Goal: Information Seeking & Learning: Learn about a topic

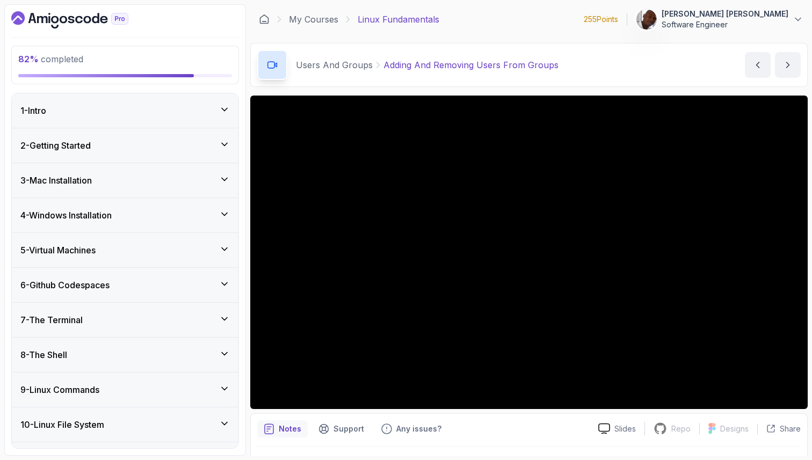
scroll to position [632, 0]
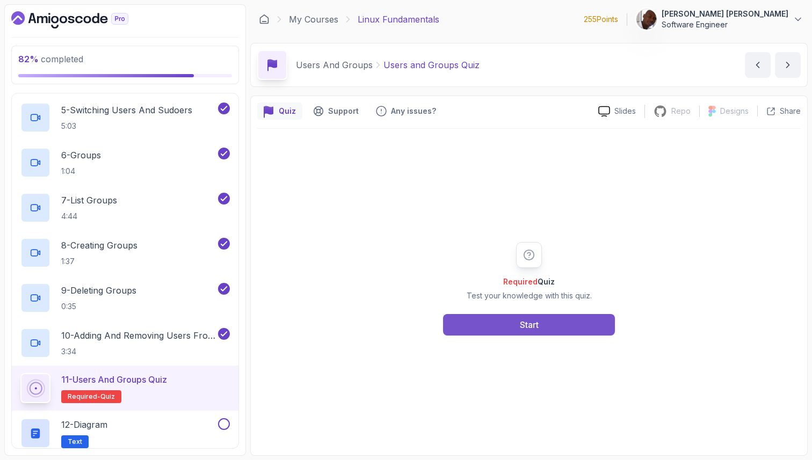
click at [505, 324] on button "Start" at bounding box center [529, 324] width 172 height 21
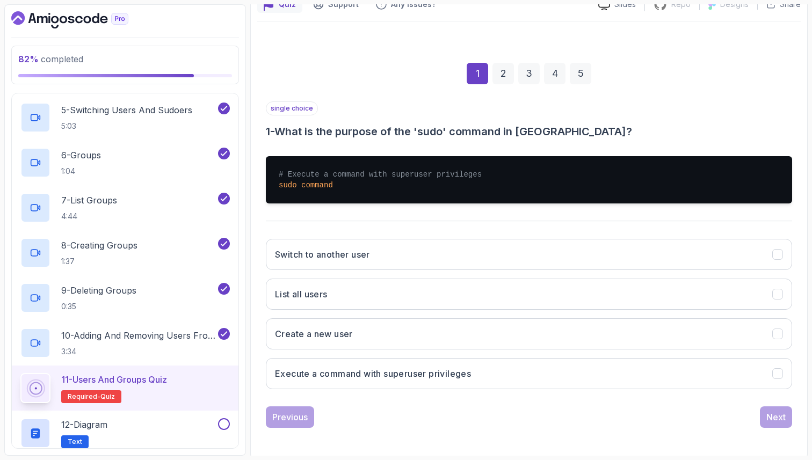
scroll to position [110, 0]
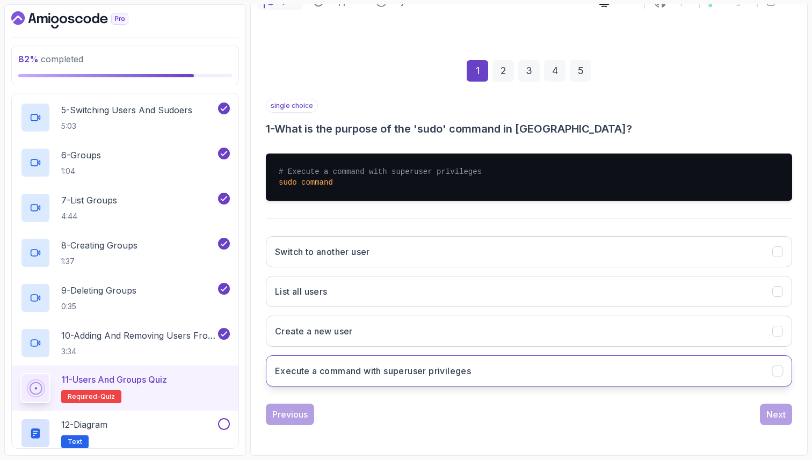
click at [775, 376] on button "Execute a command with superuser privileges" at bounding box center [529, 370] width 526 height 31
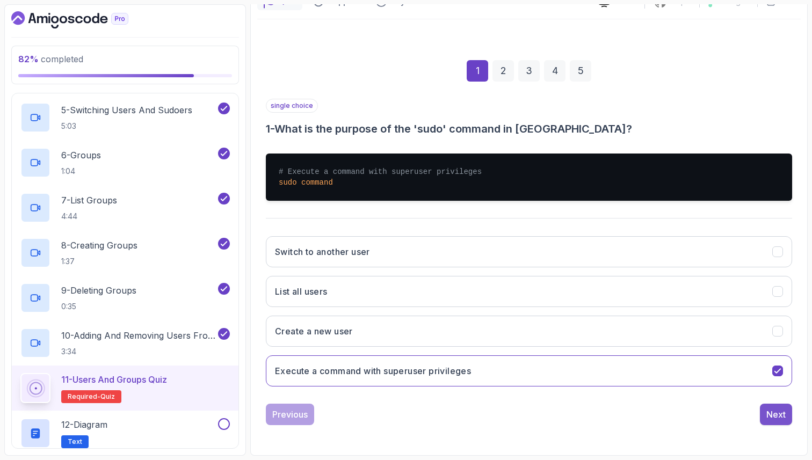
click at [780, 409] on div "Next" at bounding box center [775, 414] width 19 height 13
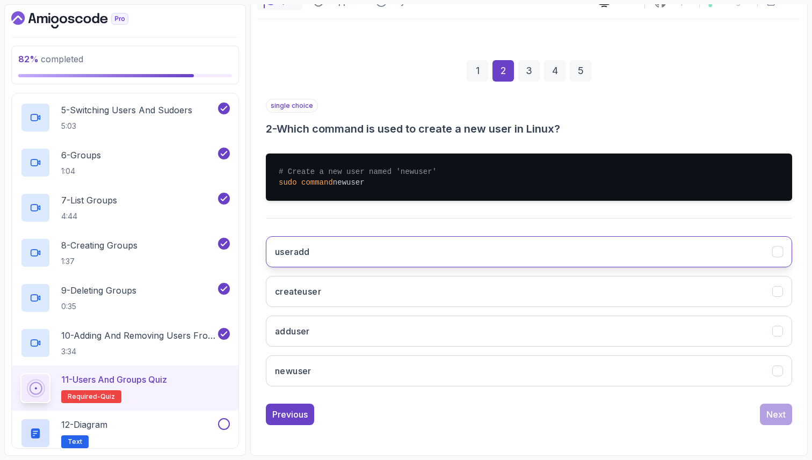
click at [777, 254] on icon "useradd" at bounding box center [778, 252] width 10 height 10
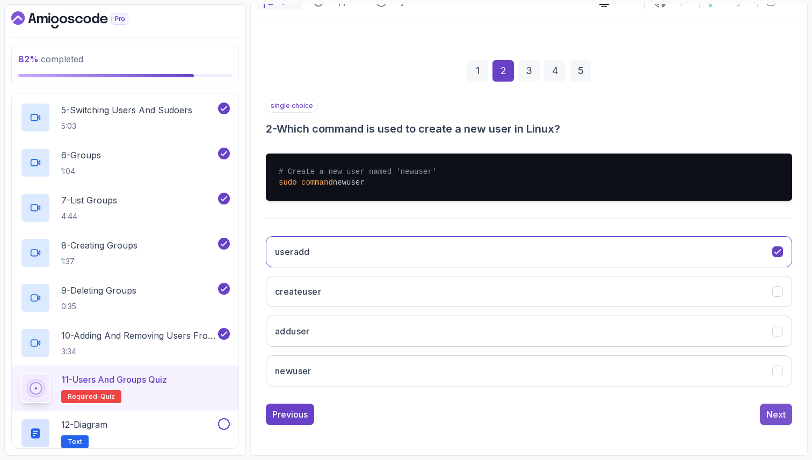
click at [776, 415] on div "Next" at bounding box center [775, 414] width 19 height 13
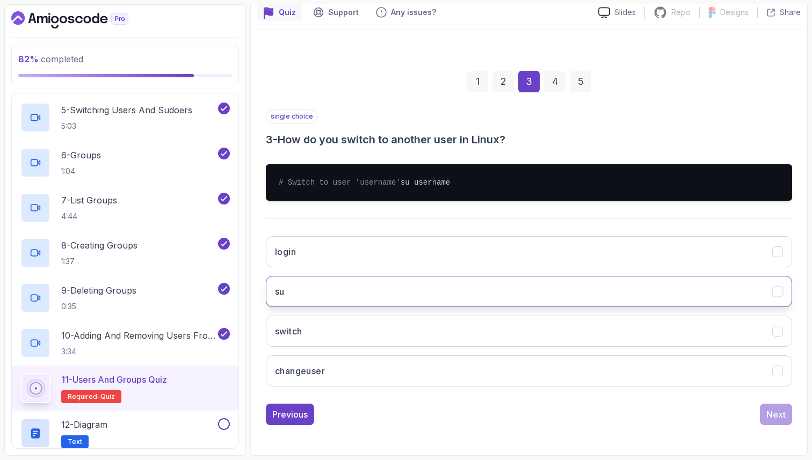
click at [780, 292] on icon "su" at bounding box center [778, 292] width 10 height 10
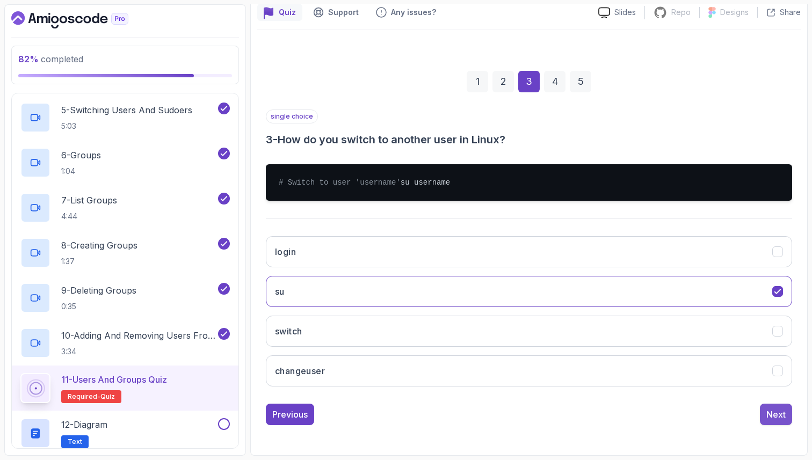
click at [780, 413] on div "Next" at bounding box center [775, 414] width 19 height 13
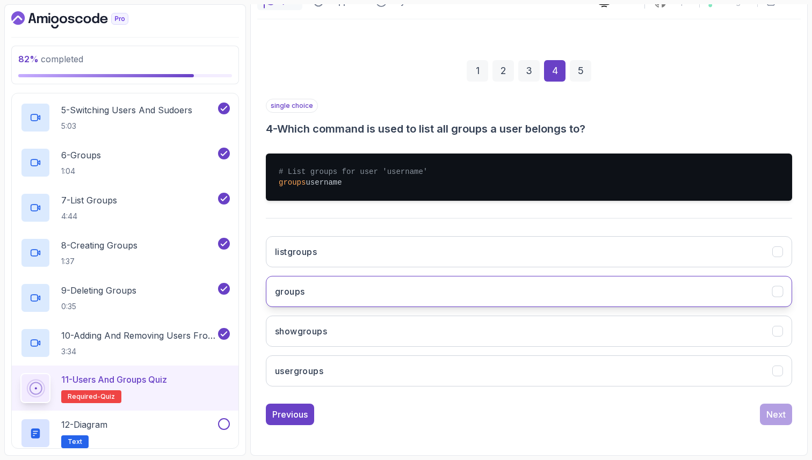
click at [776, 294] on icon "groups" at bounding box center [778, 292] width 10 height 10
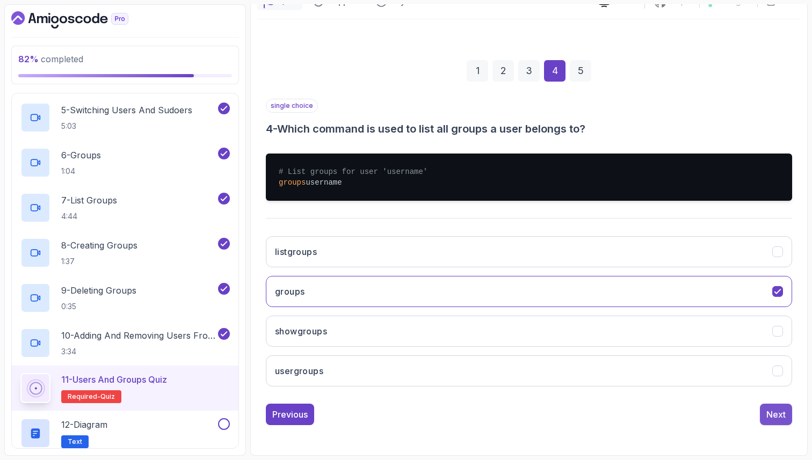
click at [782, 414] on div "Next" at bounding box center [775, 414] width 19 height 13
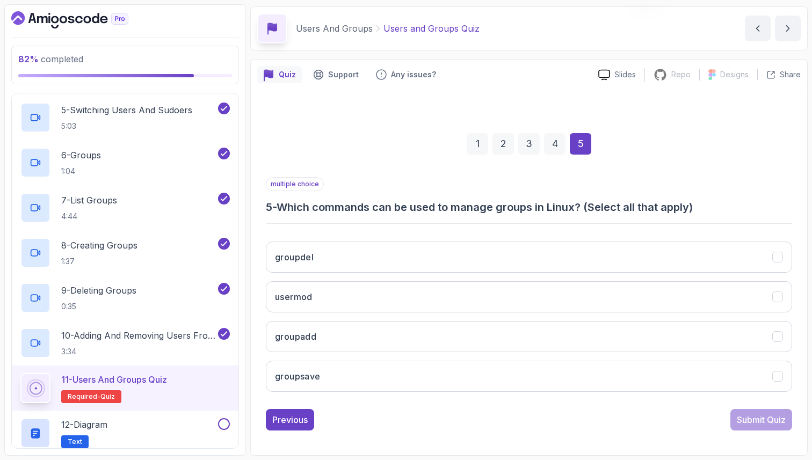
scroll to position [37, 0]
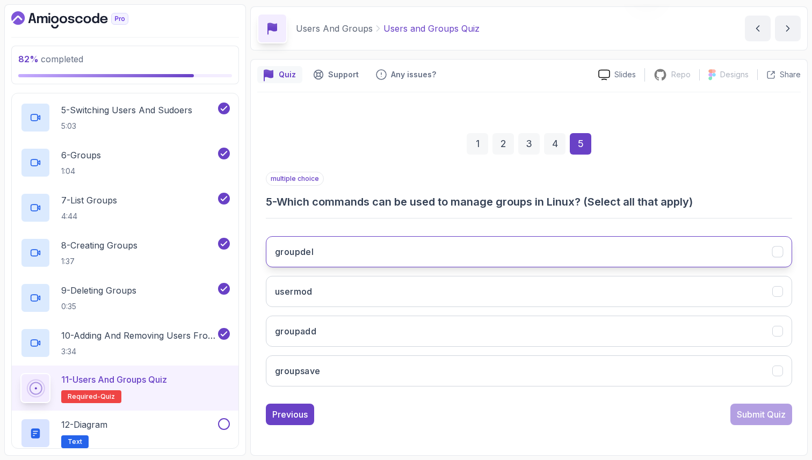
click at [779, 251] on icon "groupdel" at bounding box center [777, 252] width 6 height 4
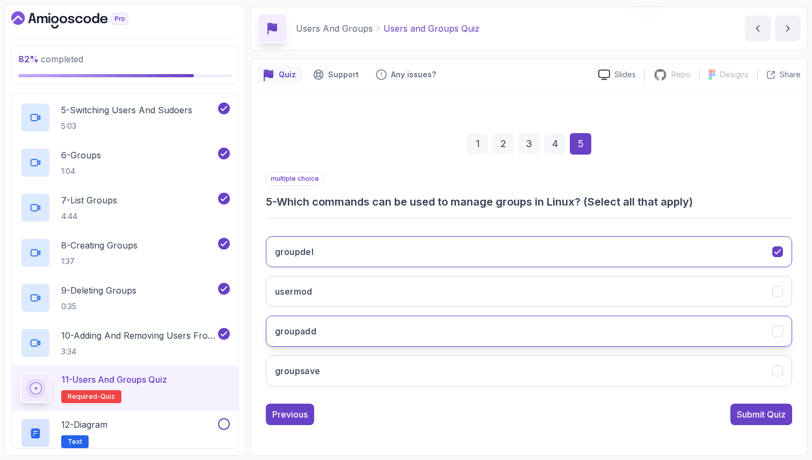
click at [780, 332] on icon "groupadd" at bounding box center [778, 331] width 10 height 10
click at [774, 417] on div "Submit Quiz" at bounding box center [761, 414] width 49 height 13
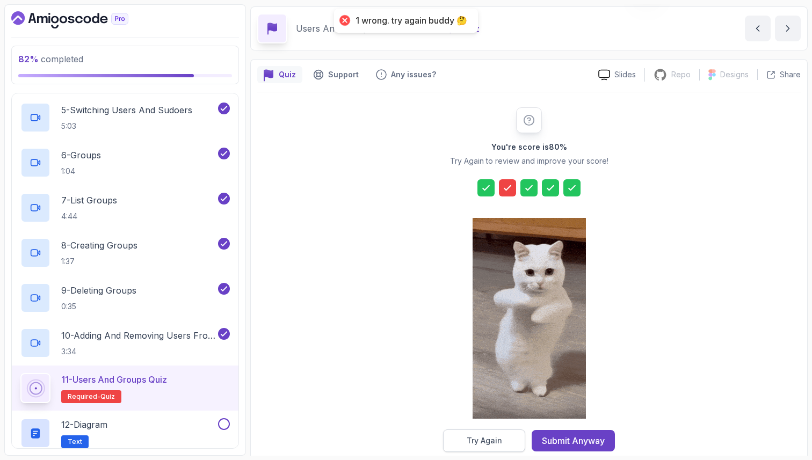
click at [509, 439] on button "Try Again" at bounding box center [484, 441] width 82 height 23
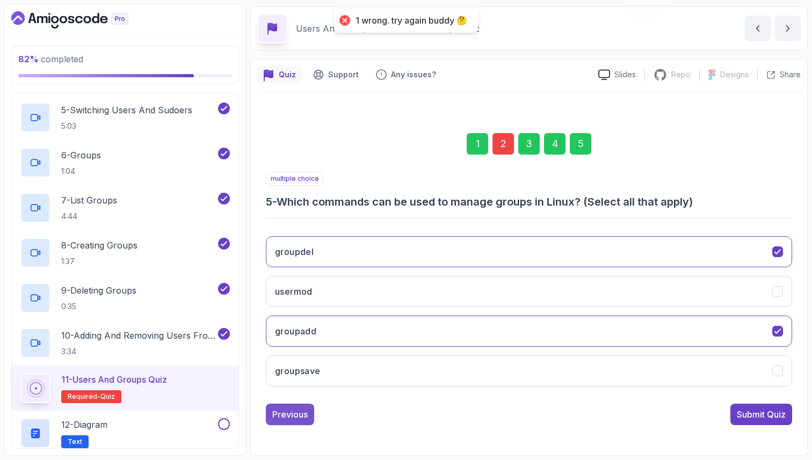
click at [282, 415] on div "Previous" at bounding box center [289, 414] width 35 height 13
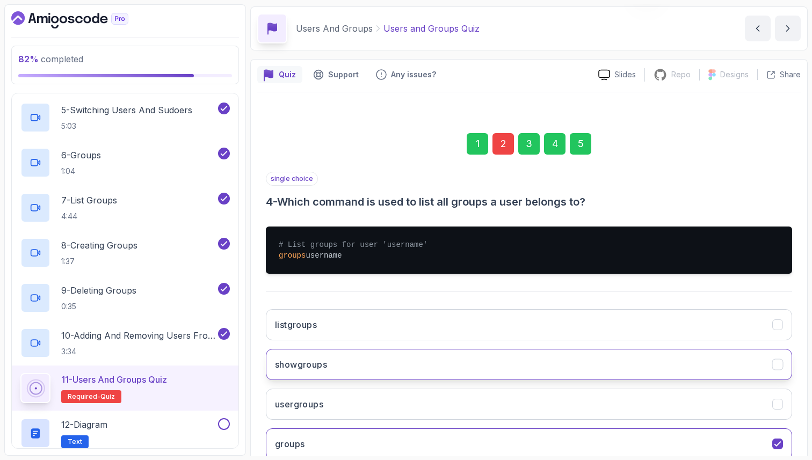
scroll to position [97, 0]
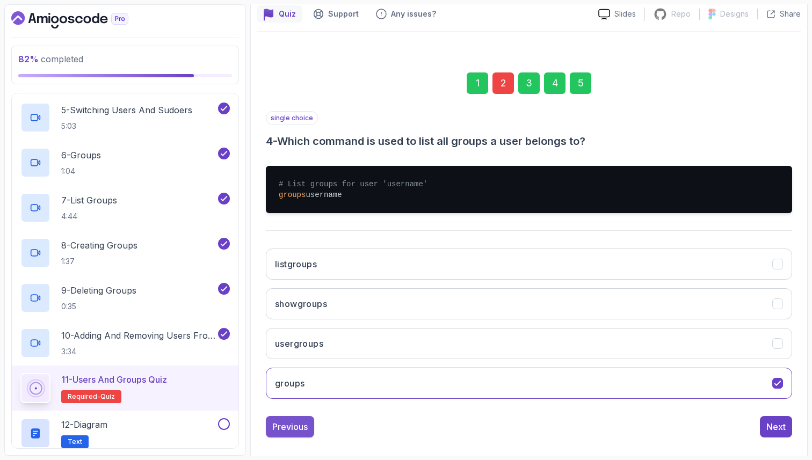
click at [291, 425] on div "Previous" at bounding box center [289, 426] width 35 height 13
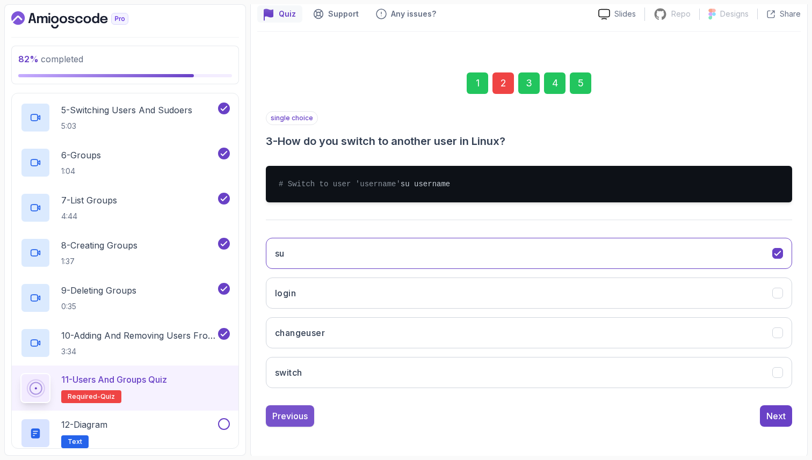
click at [294, 423] on div "Previous" at bounding box center [289, 416] width 35 height 13
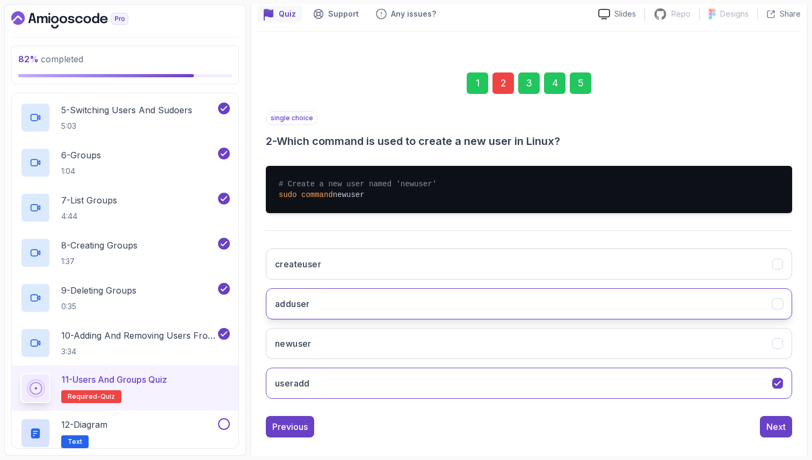
click at [779, 311] on button "adduser" at bounding box center [529, 303] width 526 height 31
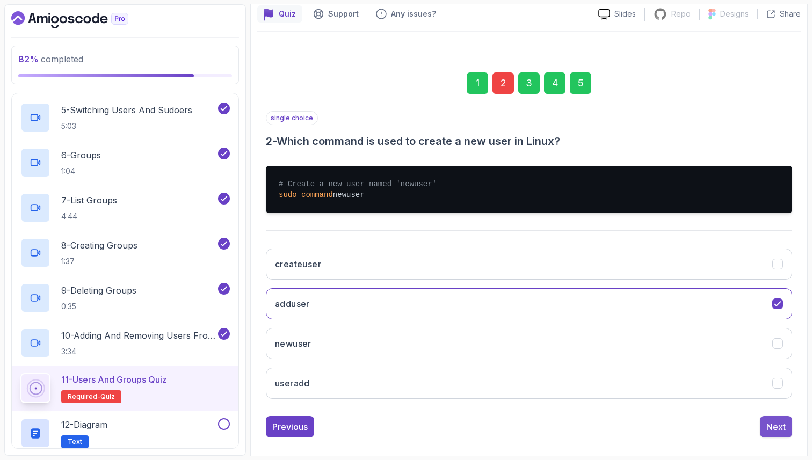
click at [776, 428] on div "Next" at bounding box center [775, 426] width 19 height 13
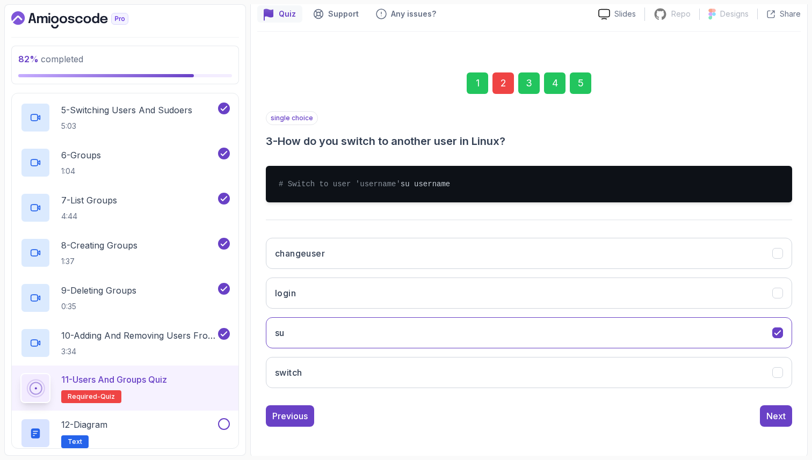
click at [776, 423] on div "Next" at bounding box center [775, 416] width 19 height 13
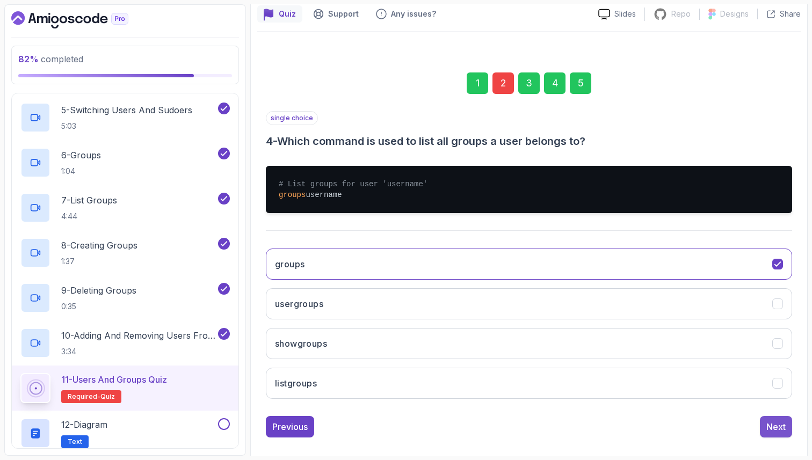
click at [770, 428] on div "Next" at bounding box center [775, 426] width 19 height 13
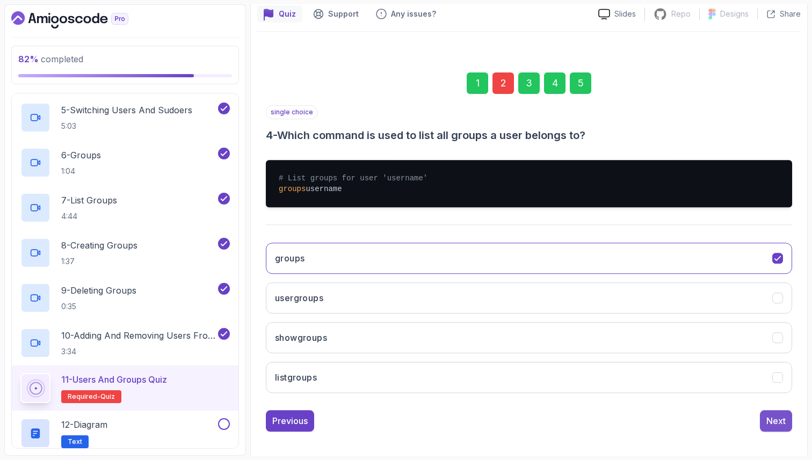
scroll to position [37, 0]
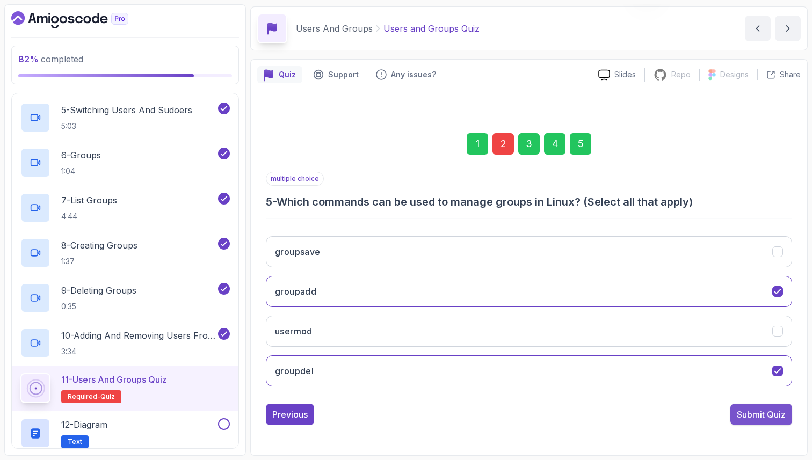
click at [768, 416] on div "Submit Quiz" at bounding box center [761, 414] width 49 height 13
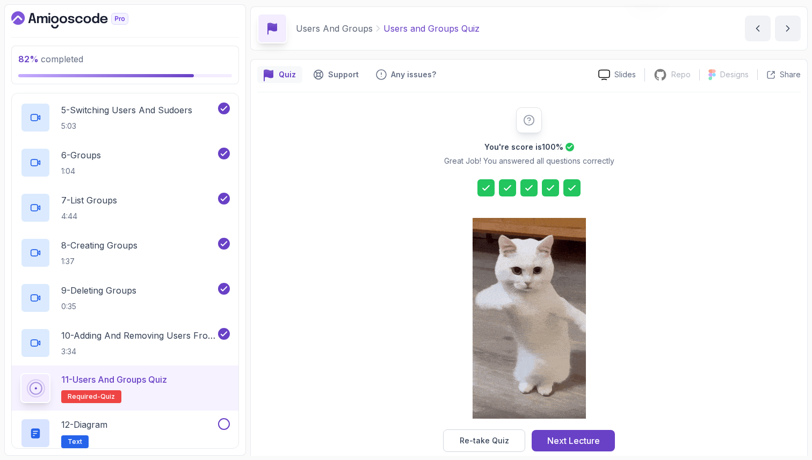
scroll to position [55, 0]
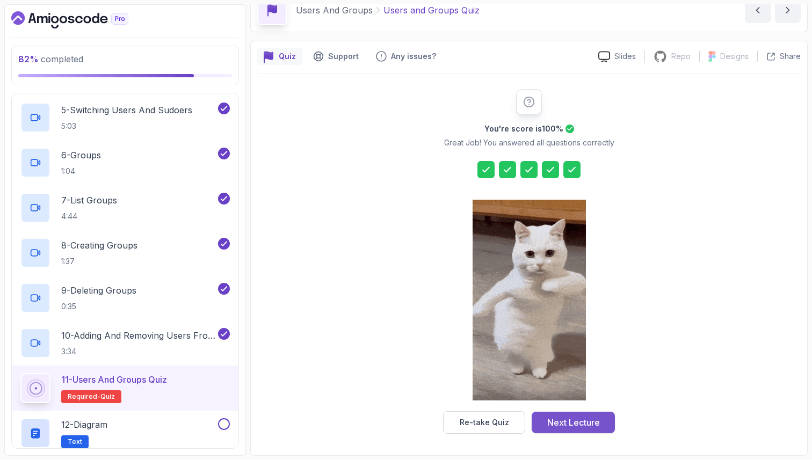
click at [592, 424] on div "Next Lecture" at bounding box center [573, 422] width 53 height 13
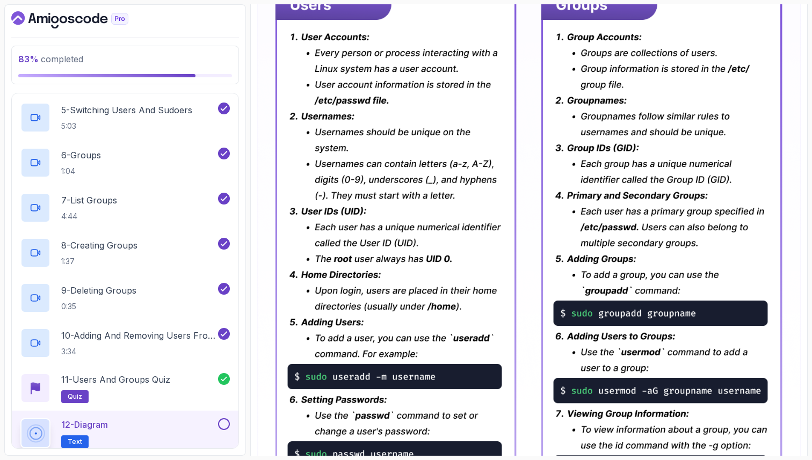
scroll to position [433, 0]
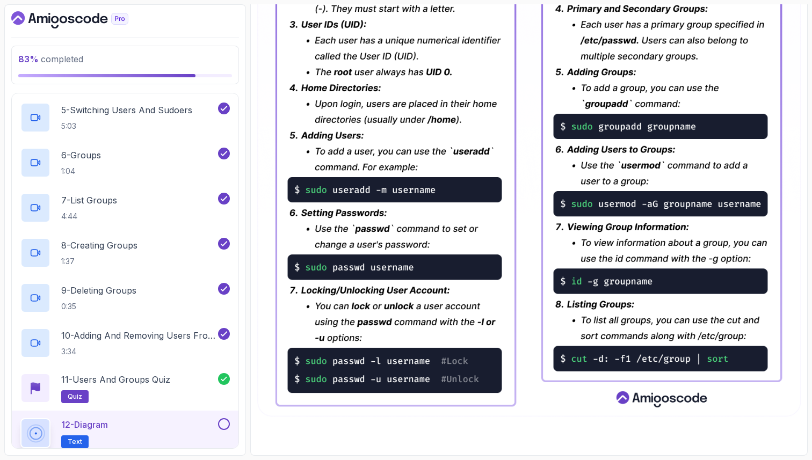
click at [222, 425] on button at bounding box center [224, 424] width 12 height 12
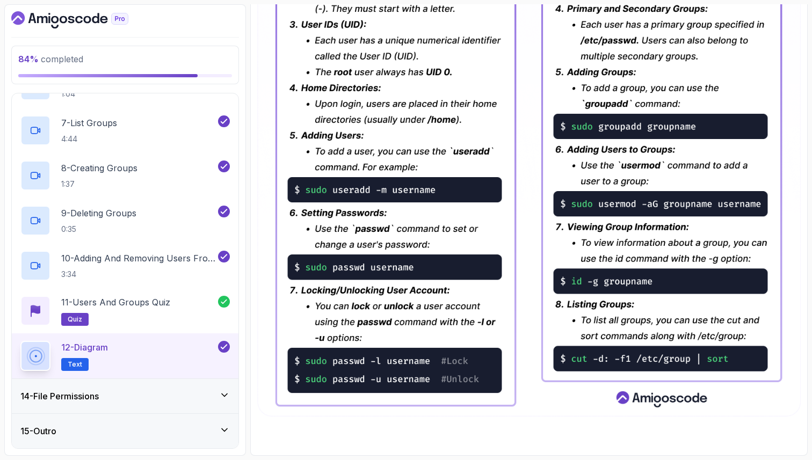
click at [180, 398] on div "14 - File Permissions" at bounding box center [124, 396] width 209 height 13
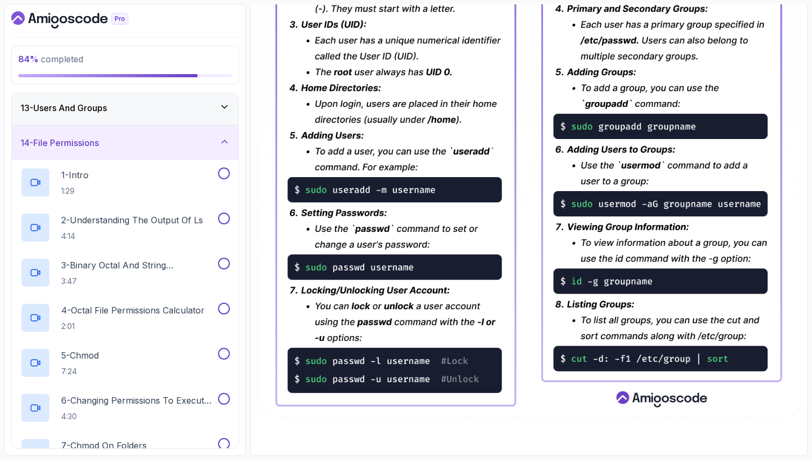
scroll to position [409, 0]
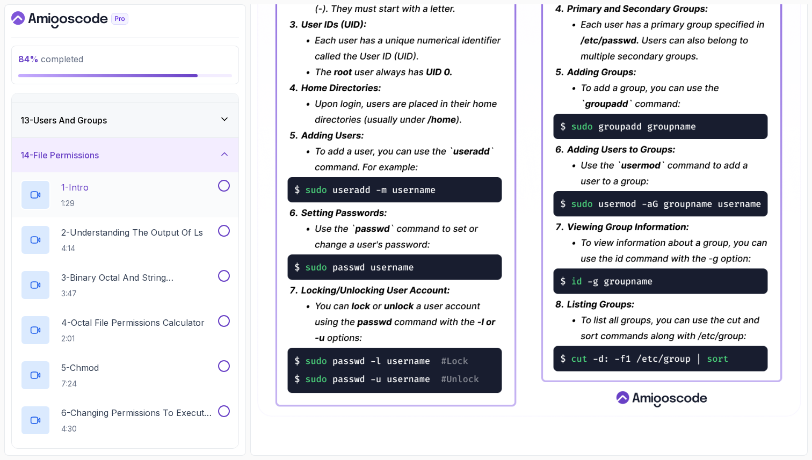
click at [220, 186] on button at bounding box center [224, 186] width 12 height 12
click at [153, 191] on div "1 - Intro 1:29" at bounding box center [117, 195] width 195 height 30
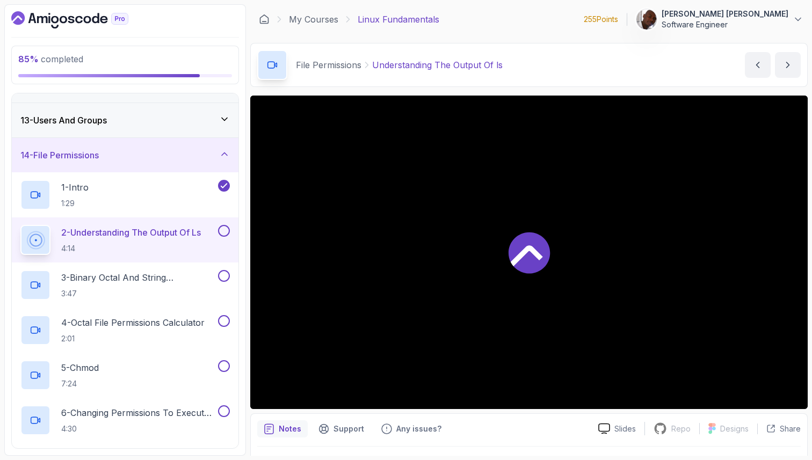
click at [588, 295] on div at bounding box center [528, 253] width 557 height 314
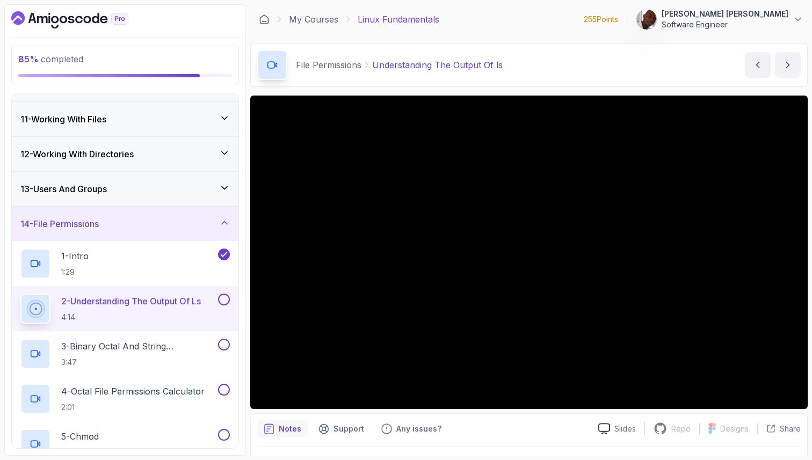
scroll to position [280, 0]
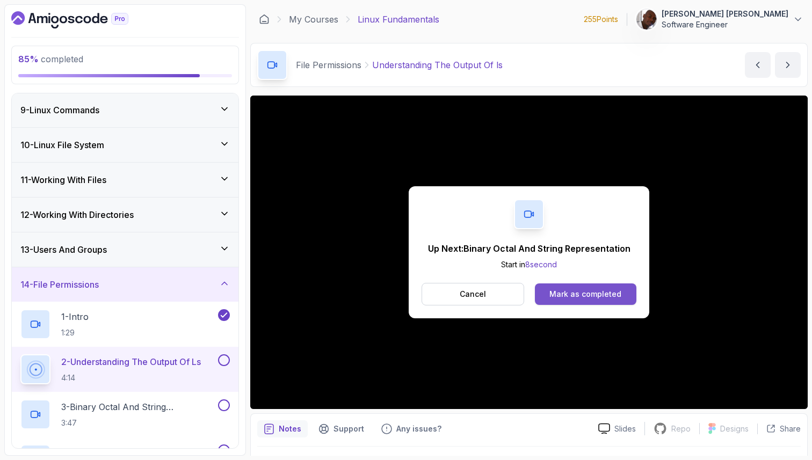
click at [622, 293] on button "Mark as completed" at bounding box center [585, 294] width 101 height 21
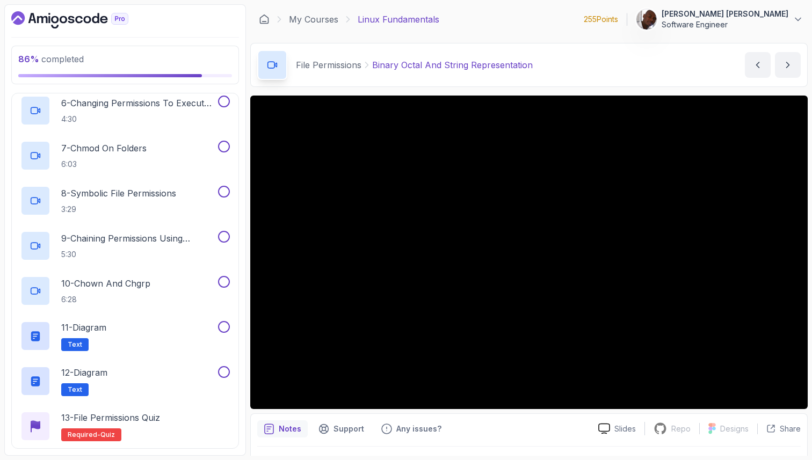
scroll to position [754, 0]
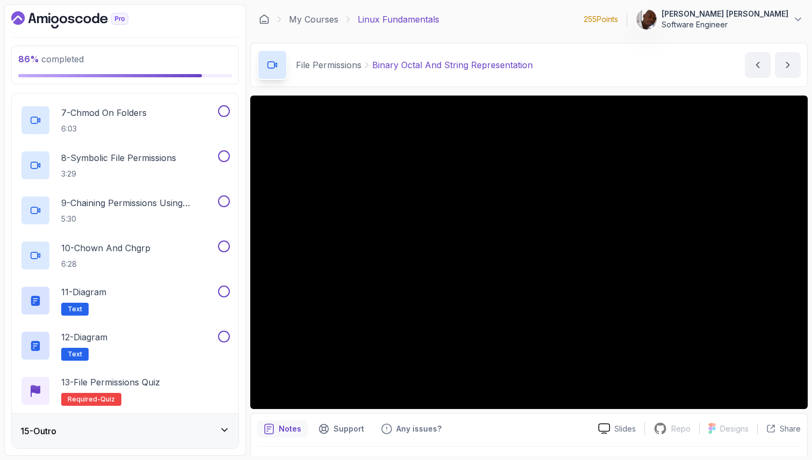
click at [157, 434] on div "15 - Outro" at bounding box center [124, 431] width 209 height 13
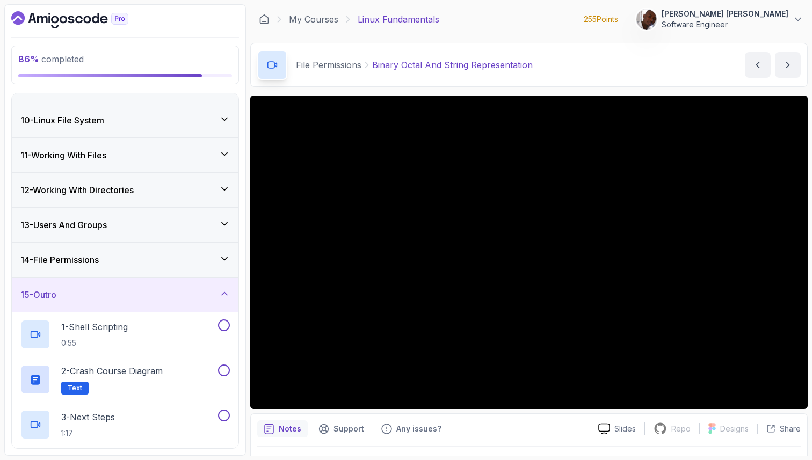
scroll to position [394, 0]
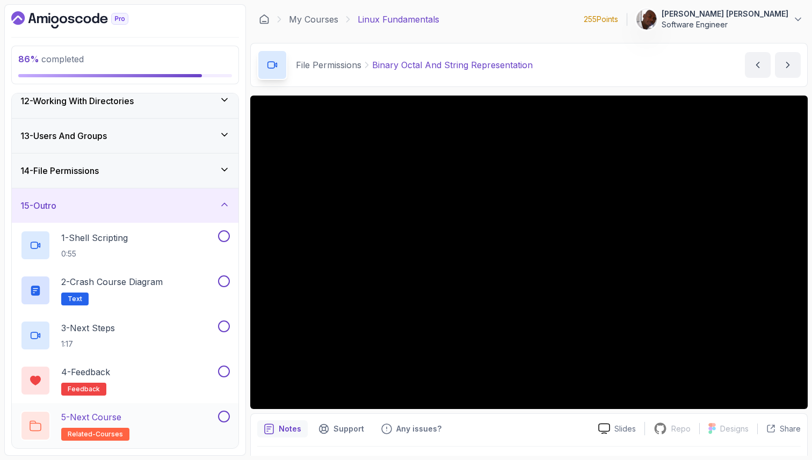
click at [155, 423] on div "5 - Next Course related-courses" at bounding box center [117, 426] width 195 height 30
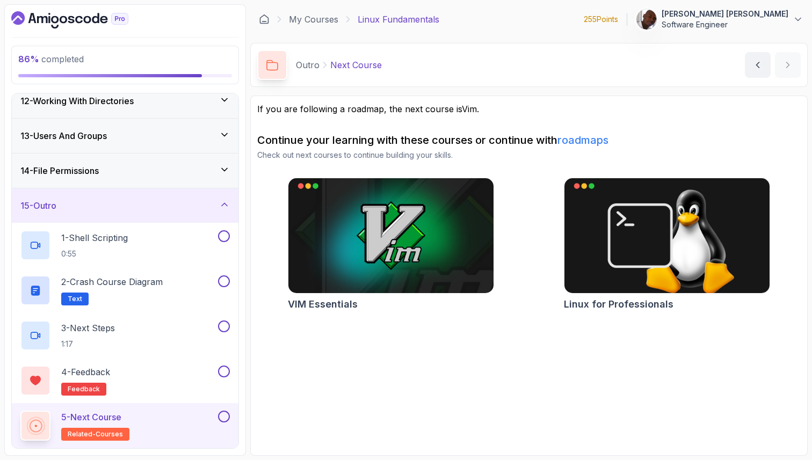
click at [159, 179] on div "14 - File Permissions" at bounding box center [125, 171] width 227 height 34
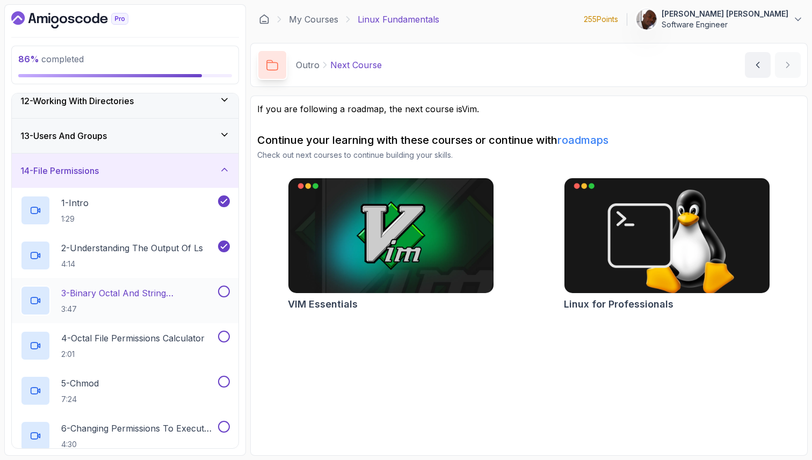
click at [137, 295] on p "3 - Binary Octal And String Representation" at bounding box center [138, 293] width 155 height 13
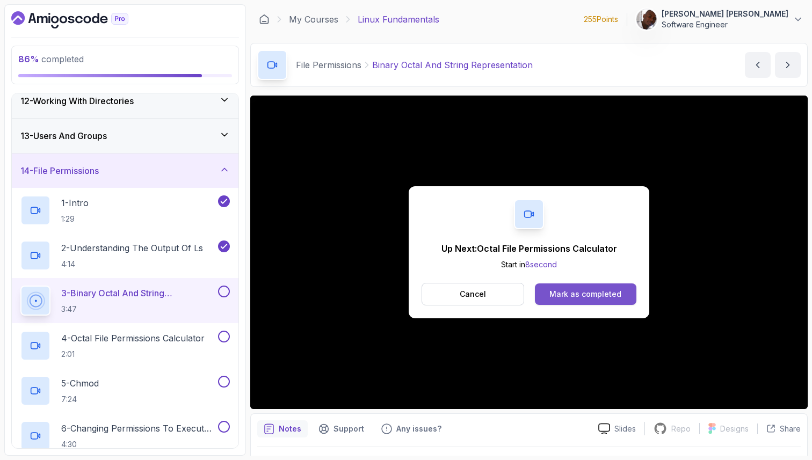
click at [590, 299] on div "Mark as completed" at bounding box center [585, 294] width 72 height 11
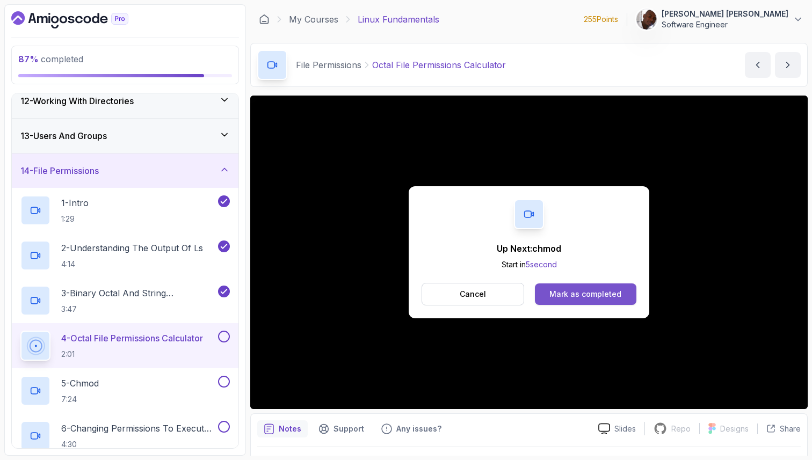
click at [601, 296] on div "Mark as completed" at bounding box center [585, 294] width 72 height 11
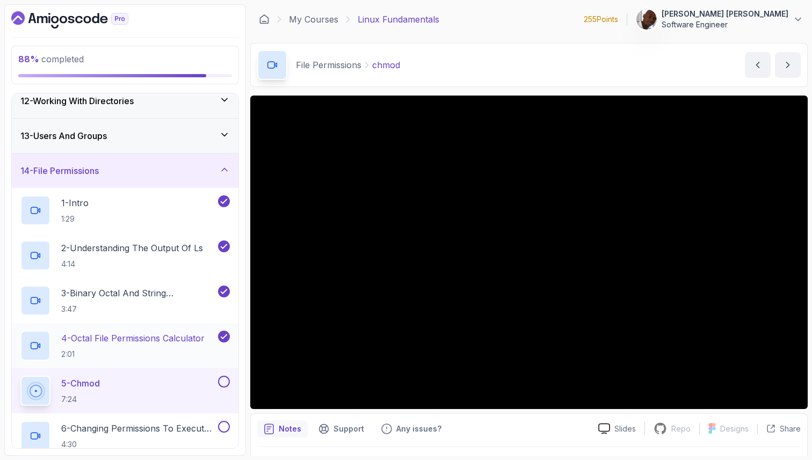
click at [178, 340] on p "4 - Octal File Permissions Calculator" at bounding box center [132, 338] width 143 height 13
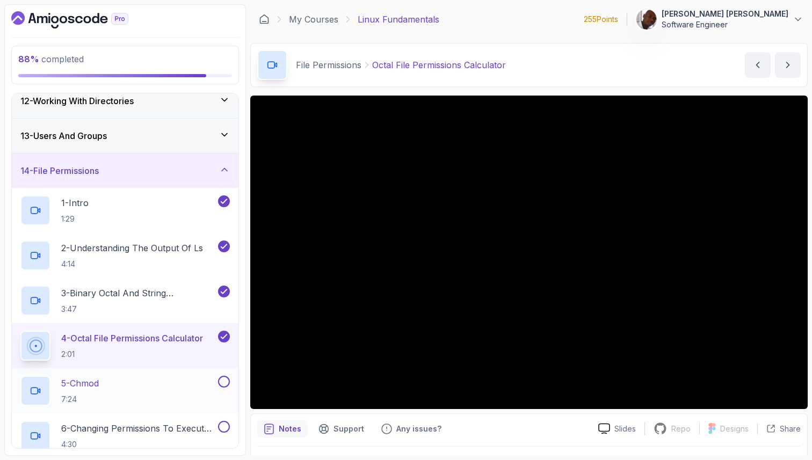
click at [139, 387] on div "5 - chmod 7:24" at bounding box center [117, 391] width 195 height 30
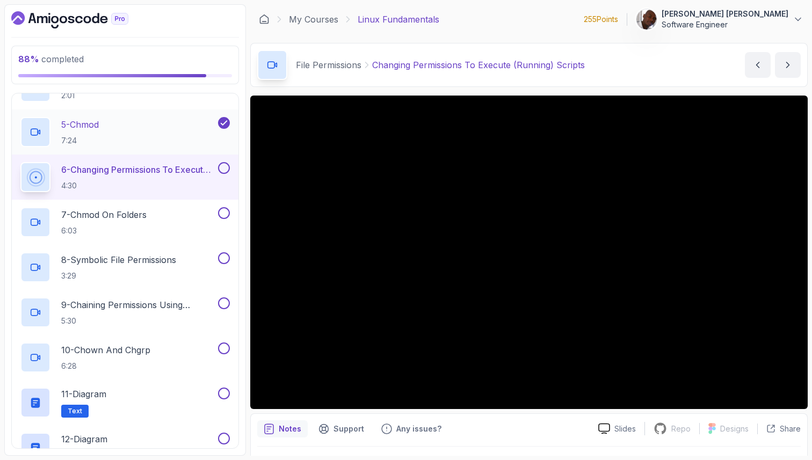
scroll to position [650, 0]
